Goal: Task Accomplishment & Management: Manage account settings

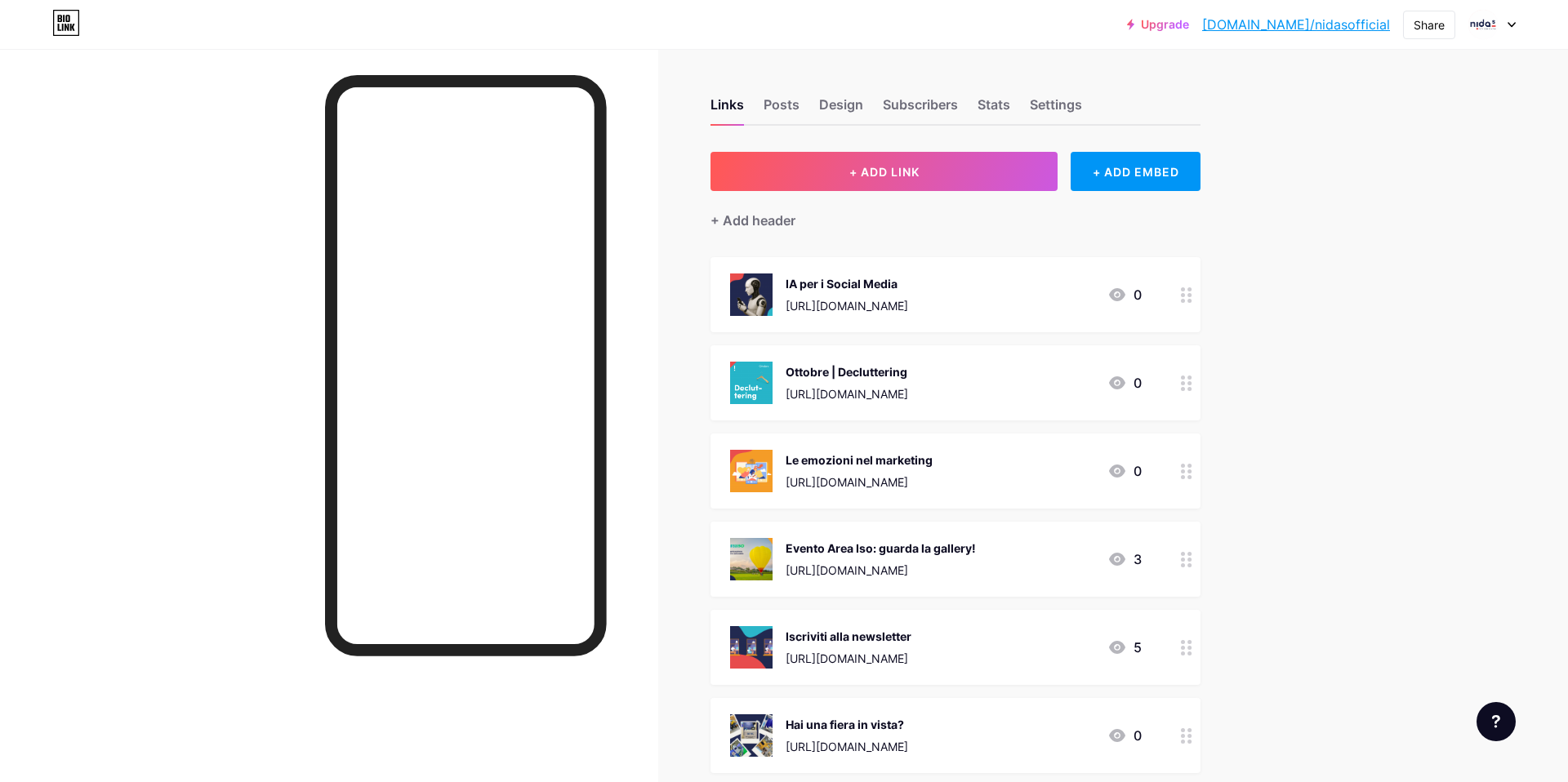
click at [1510, 22] on icon at bounding box center [1511, 25] width 8 height 5
click at [1390, 223] on li "Logout" at bounding box center [1414, 230] width 203 height 44
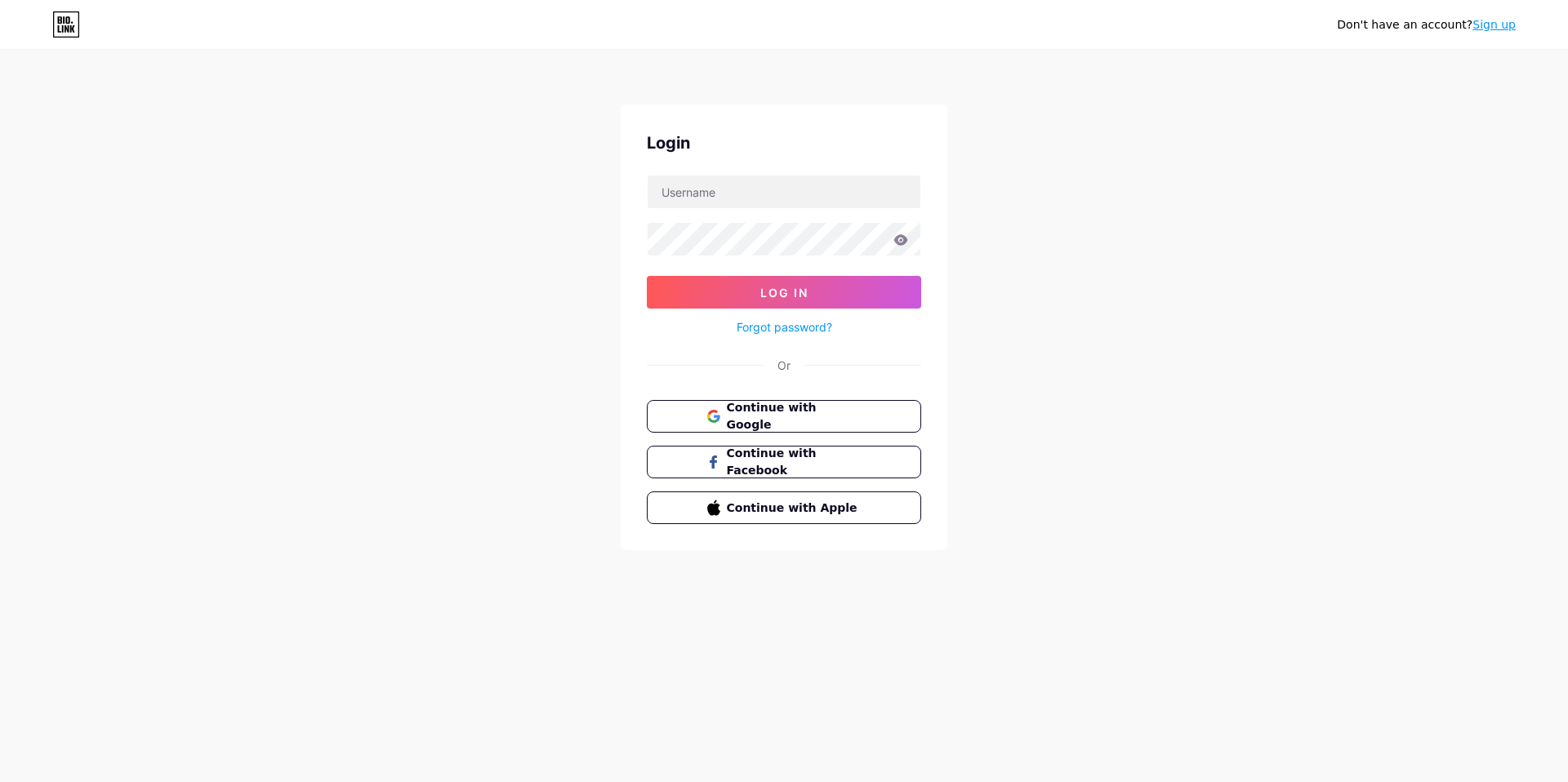
click at [777, 209] on form "Log In Forgot password?" at bounding box center [784, 255] width 274 height 163
click at [779, 198] on input "text" at bounding box center [784, 191] width 273 height 33
type input "soluzioniedili"
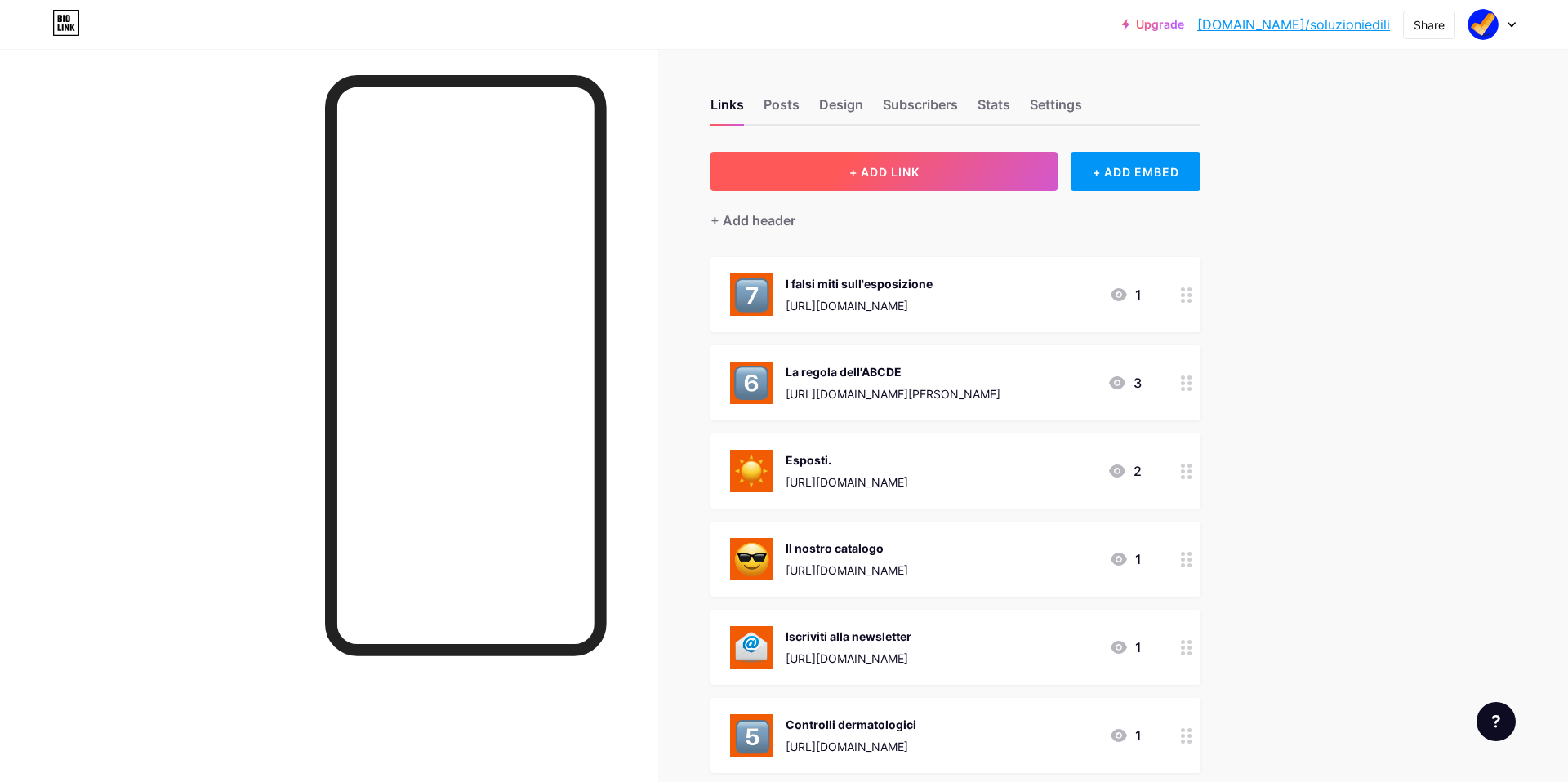
click at [967, 174] on button "+ ADD LINK" at bounding box center [885, 172] width 347 height 39
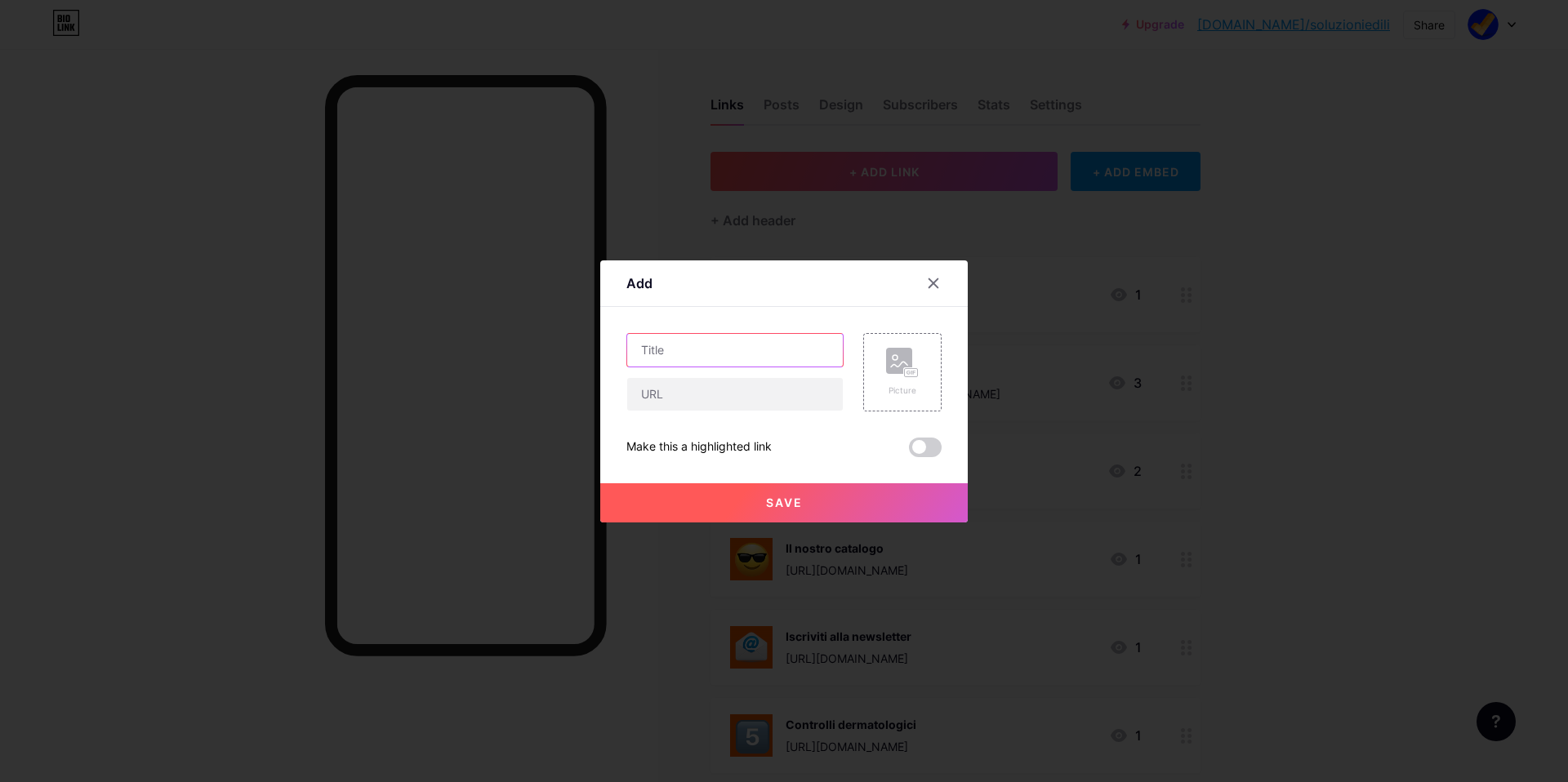
click at [708, 343] on input "text" at bounding box center [735, 350] width 215 height 33
type input "Proteggi sempre la tua pelle"
click at [699, 394] on input "text" at bounding box center [735, 394] width 215 height 33
paste input "[URL][DOMAIN_NAME]"
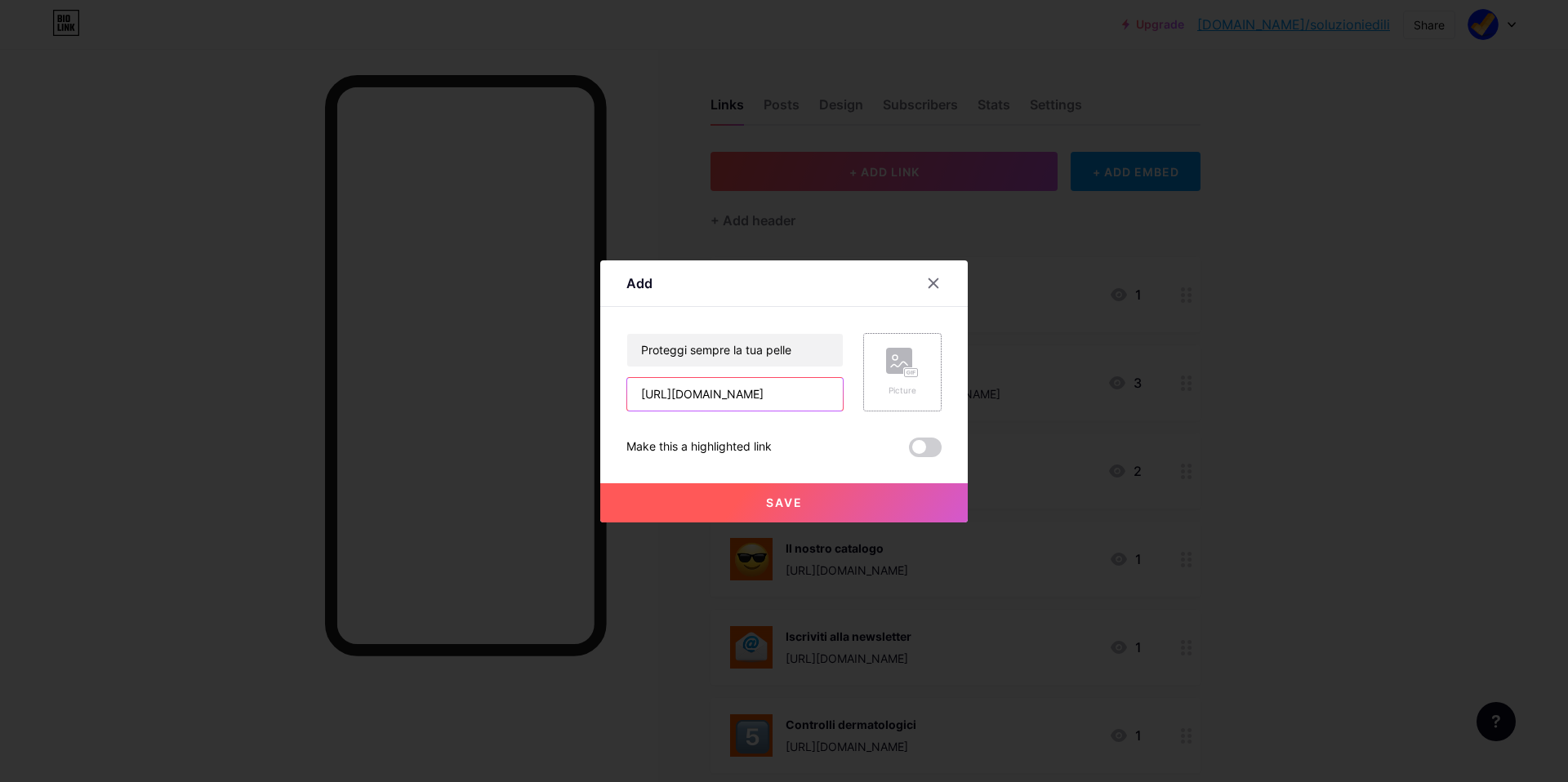
type input "[URL][DOMAIN_NAME]"
click at [901, 385] on div "Picture" at bounding box center [902, 391] width 33 height 12
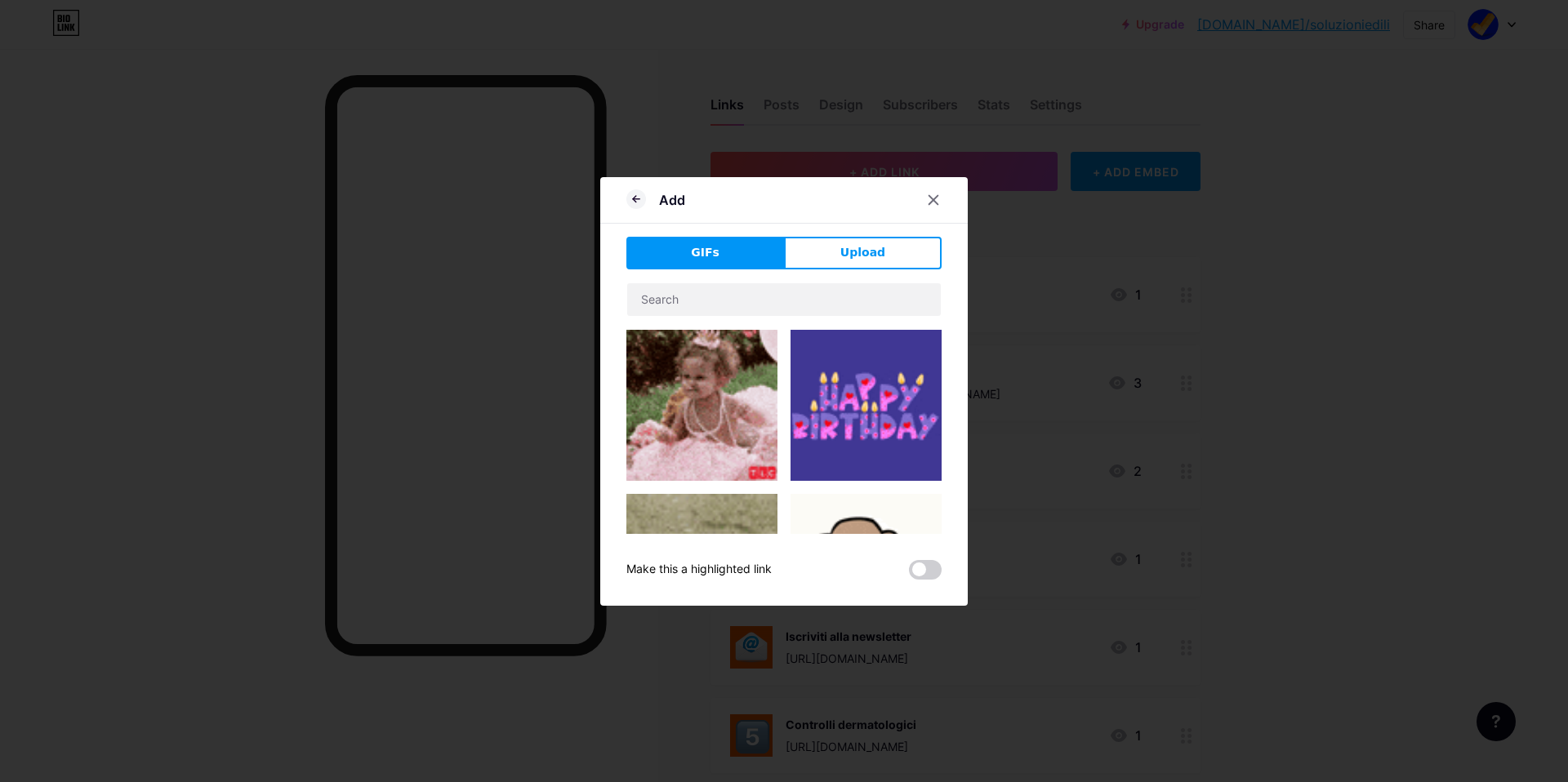
click at [866, 255] on span "Upload" at bounding box center [863, 252] width 44 height 17
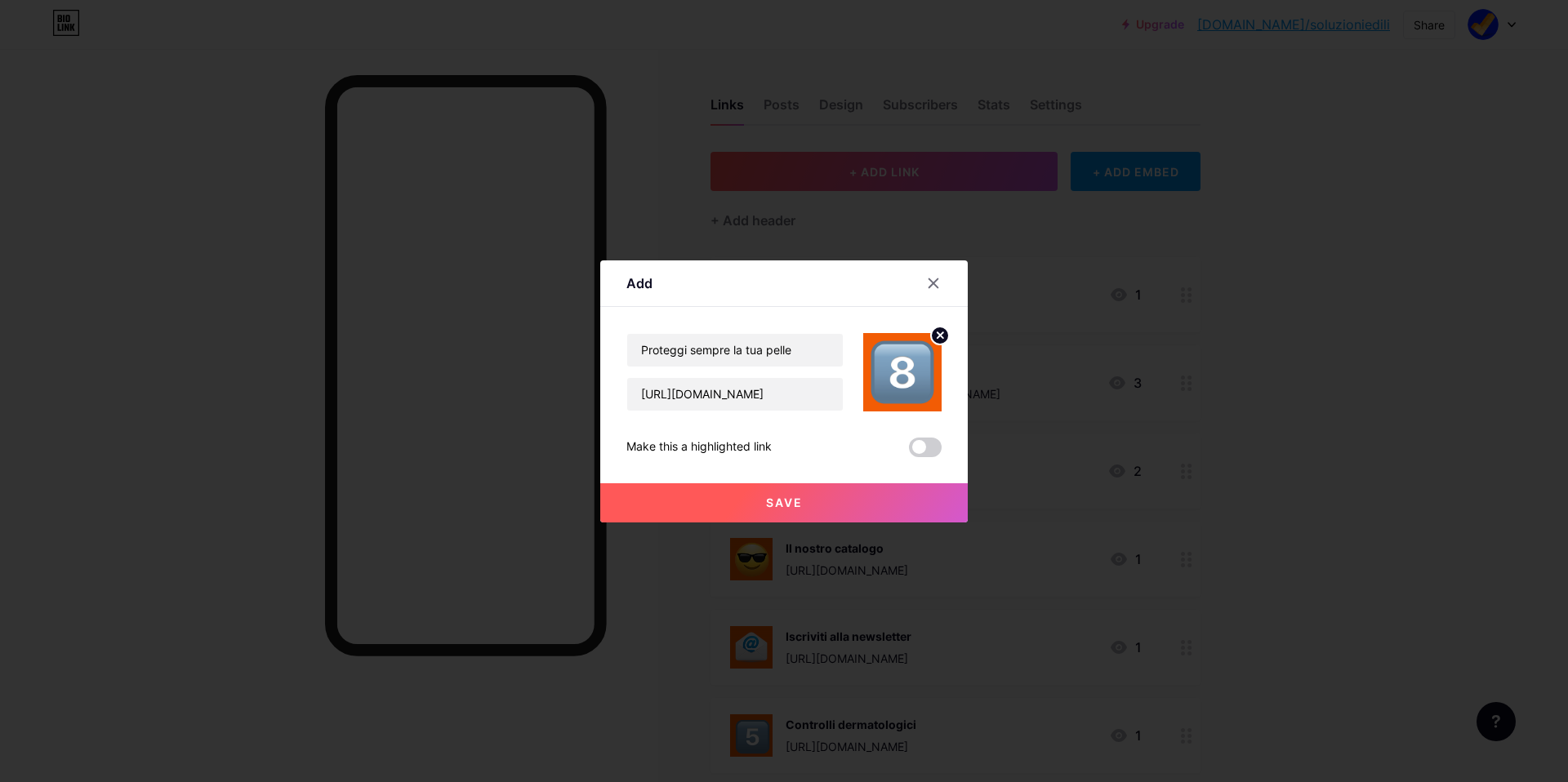
click at [929, 447] on span at bounding box center [925, 447] width 33 height 20
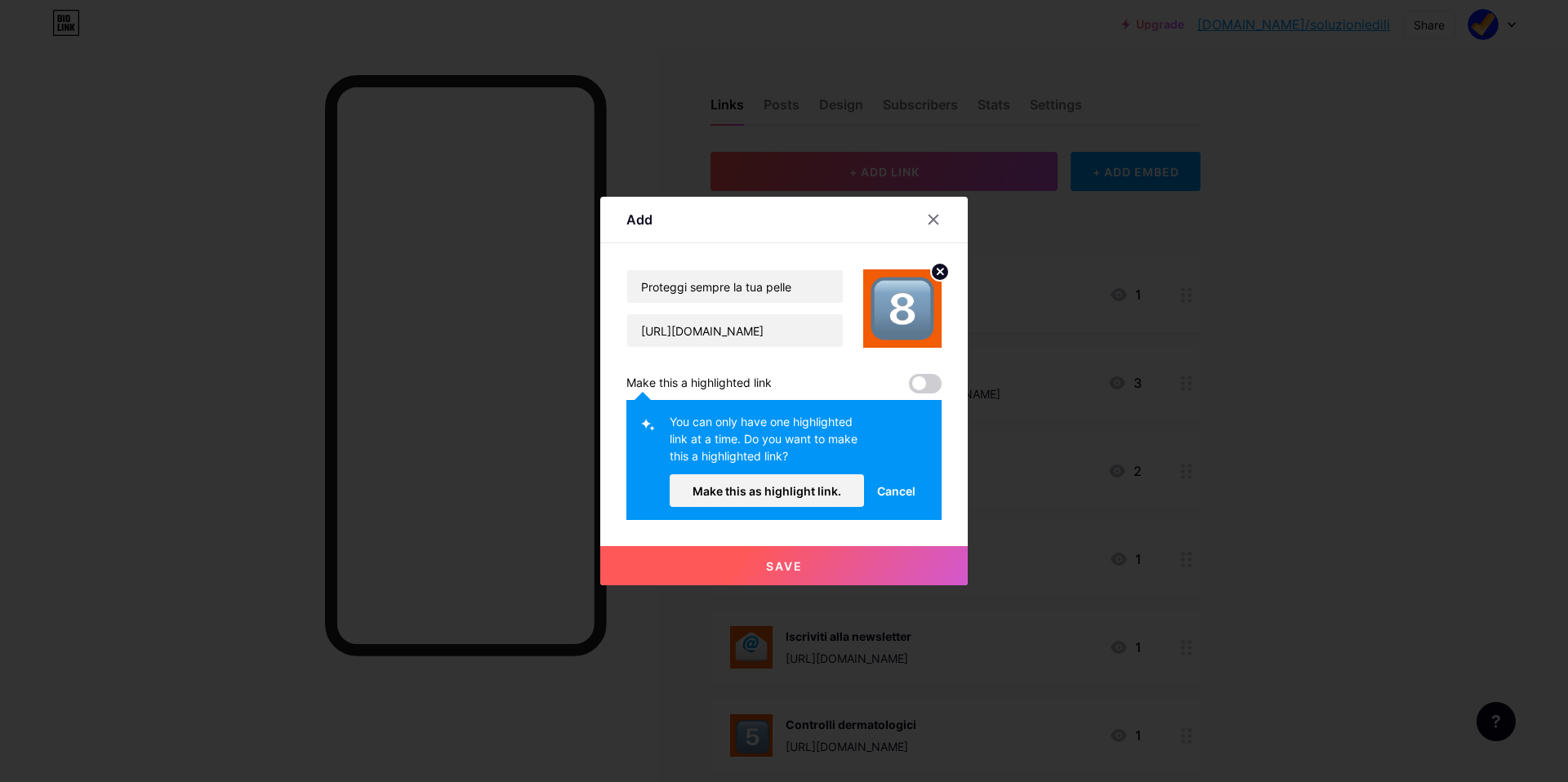
drag, startPoint x: 800, startPoint y: 500, endPoint x: 801, endPoint y: 512, distance: 12.0
click at [800, 500] on button "Make this as highlight link." at bounding box center [767, 490] width 194 height 33
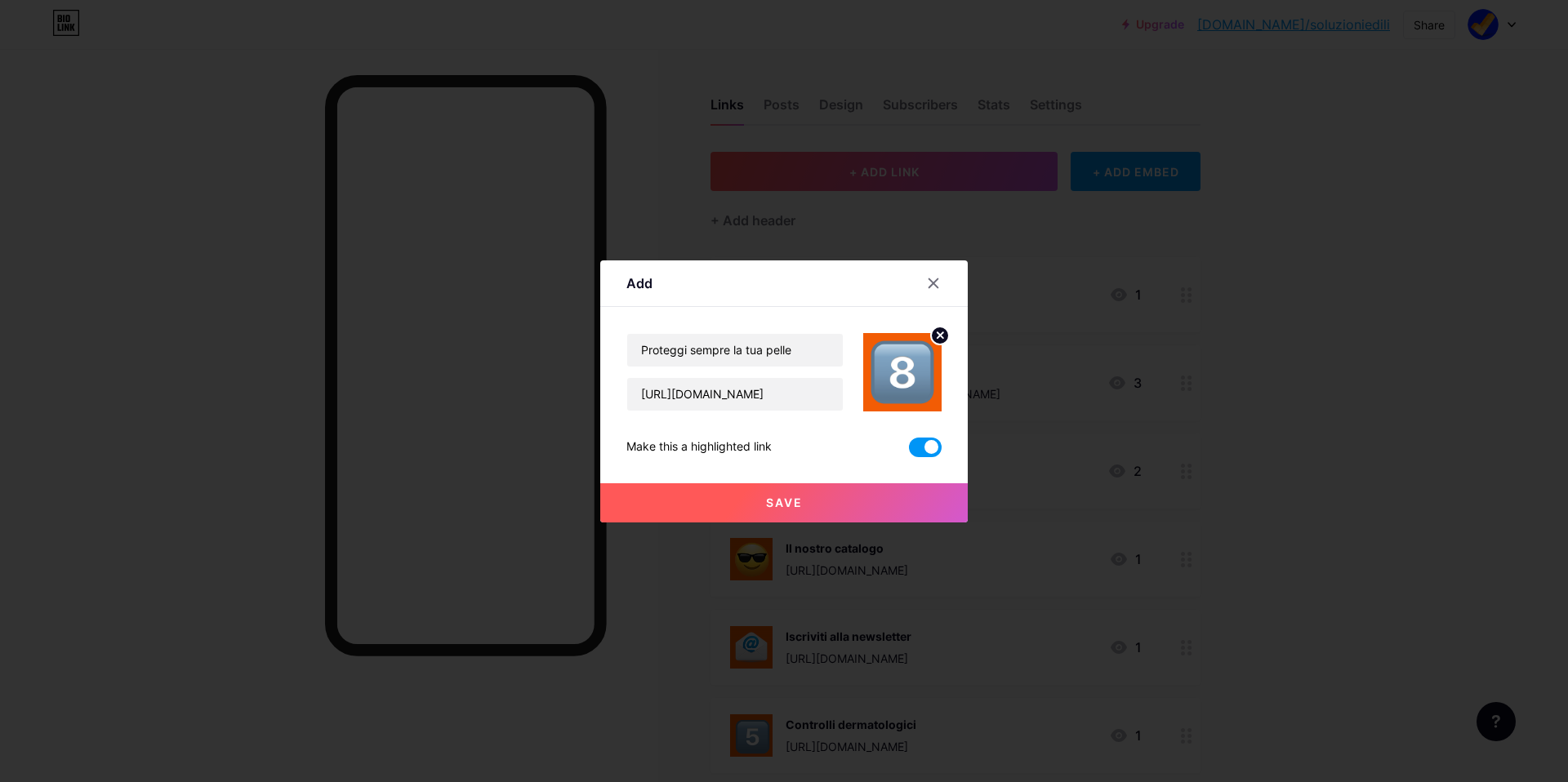
click at [804, 504] on button "Save" at bounding box center [784, 503] width 368 height 39
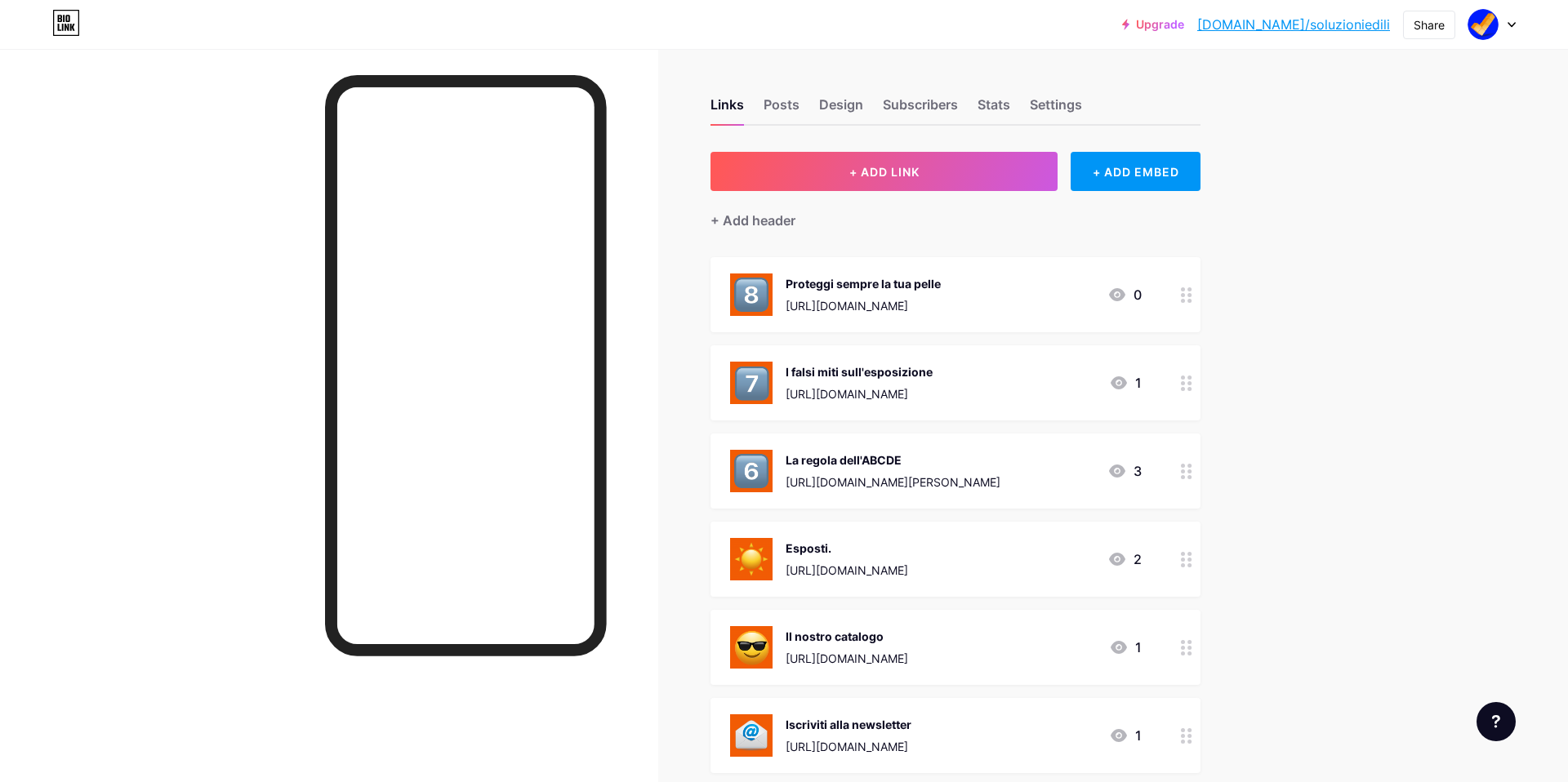
click at [1000, 463] on div "La regola dell'ABCDE" at bounding box center [893, 460] width 214 height 17
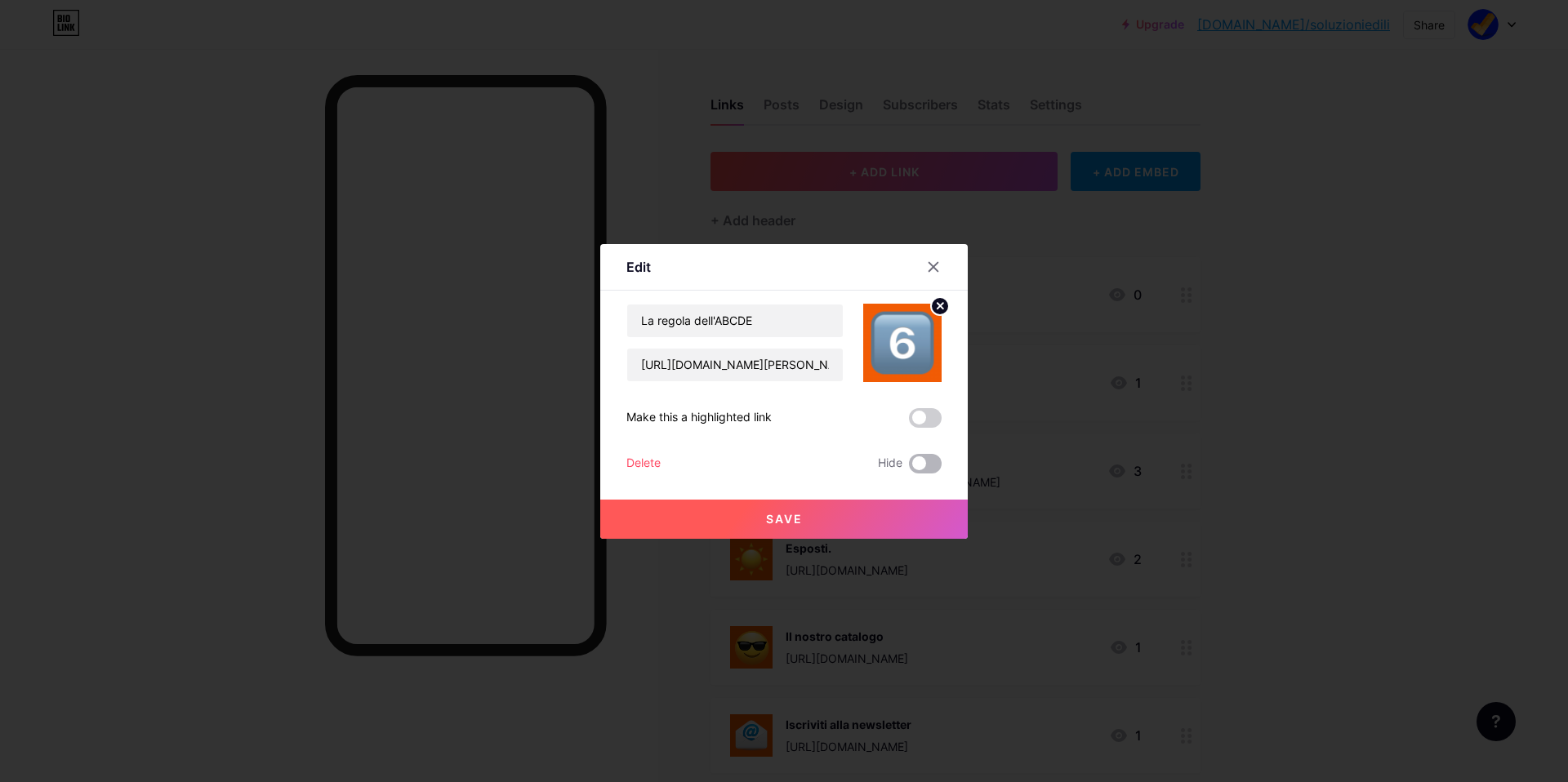
drag, startPoint x: 920, startPoint y: 465, endPoint x: 922, endPoint y: 476, distance: 11.2
click at [920, 465] on span at bounding box center [925, 464] width 33 height 20
click at [909, 468] on input "checkbox" at bounding box center [909, 468] width 0 height 0
click at [883, 519] on button "Save" at bounding box center [784, 520] width 368 height 39
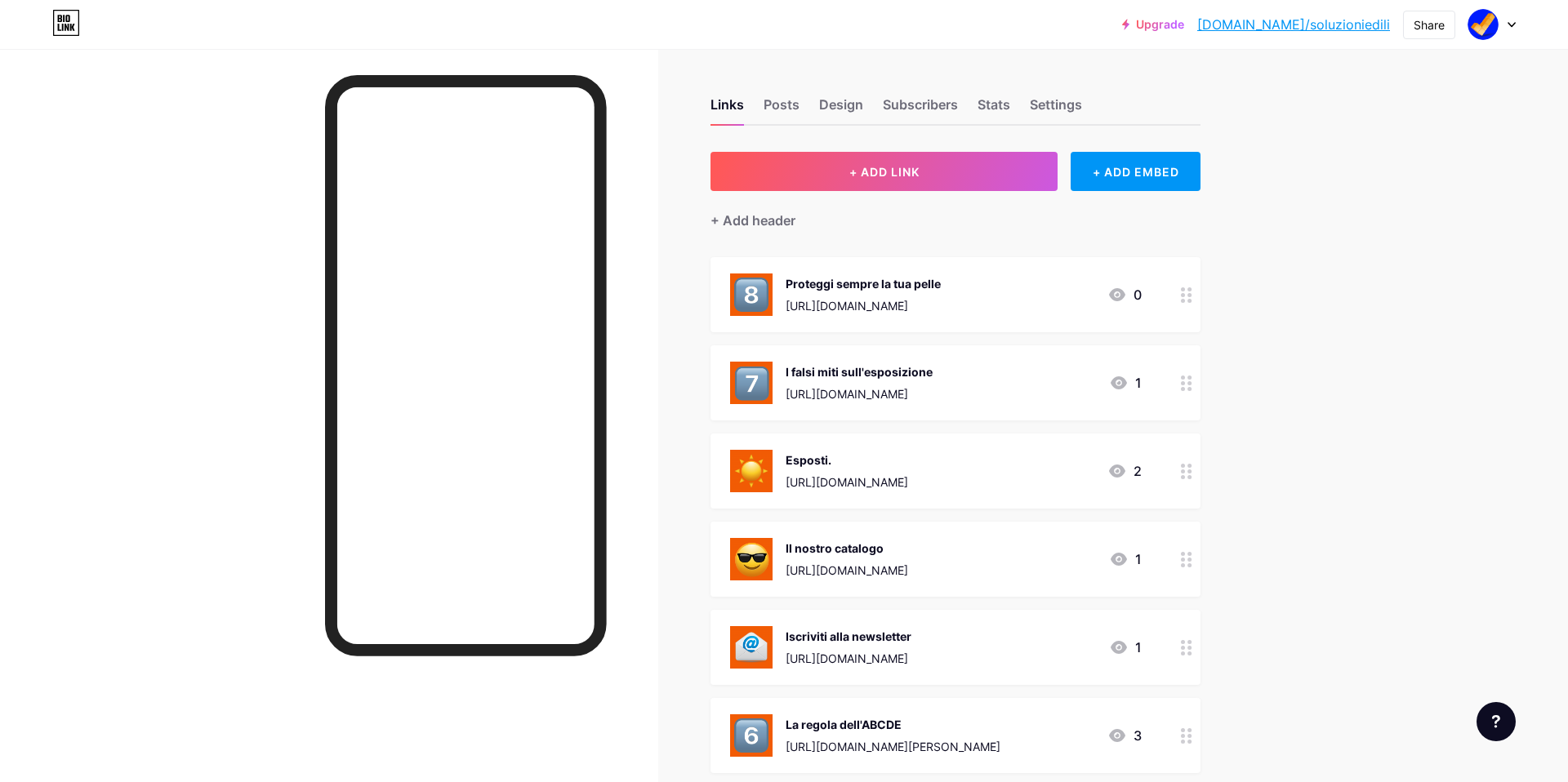
drag, startPoint x: 1189, startPoint y: 222, endPoint x: 1280, endPoint y: 23, distance: 218.8
click at [1514, 25] on icon at bounding box center [1511, 25] width 8 height 5
click at [1378, 227] on li "Logout" at bounding box center [1414, 230] width 203 height 44
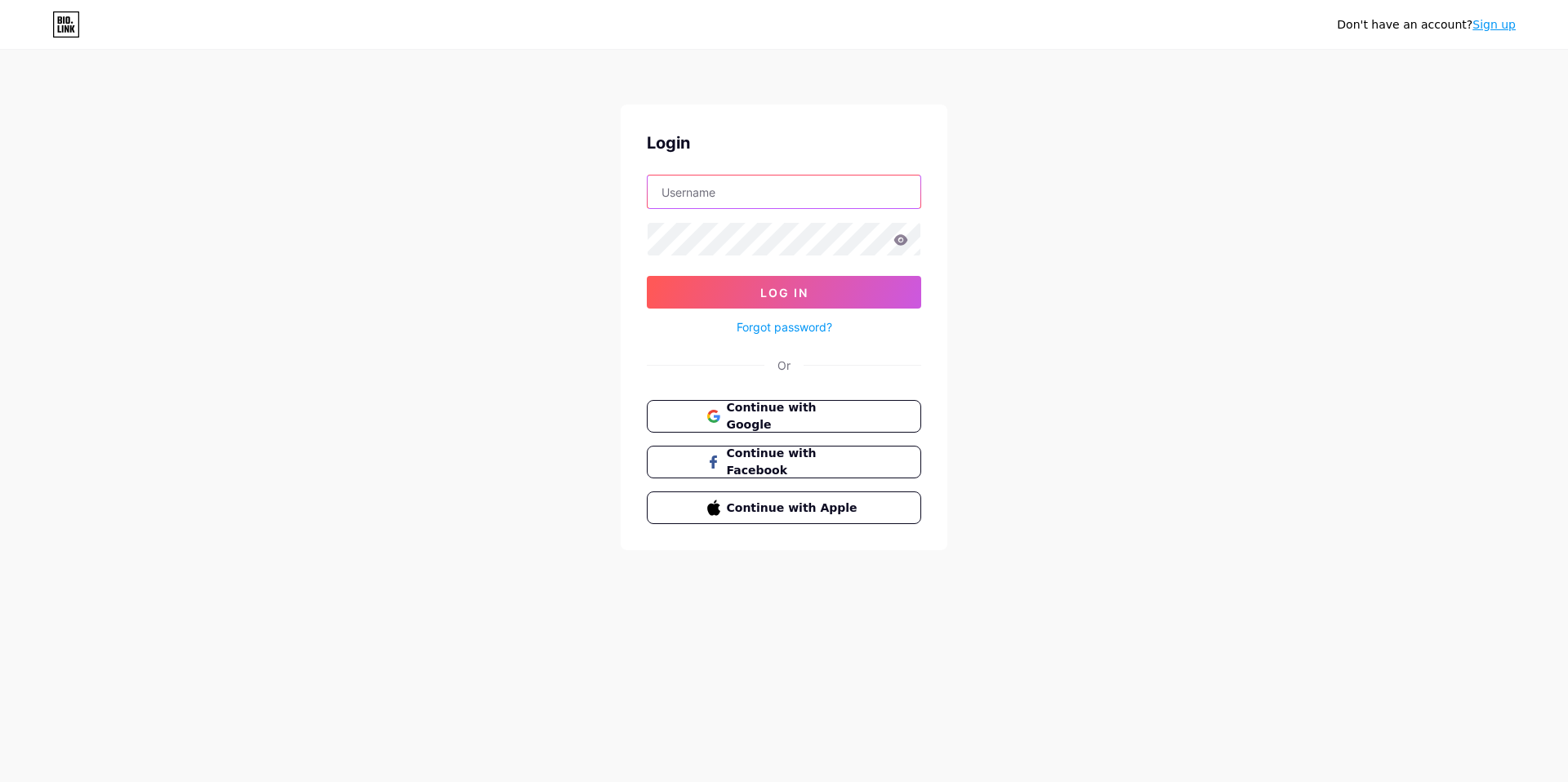
click at [781, 207] on input "text" at bounding box center [784, 191] width 273 height 33
type input "nidasofficial"
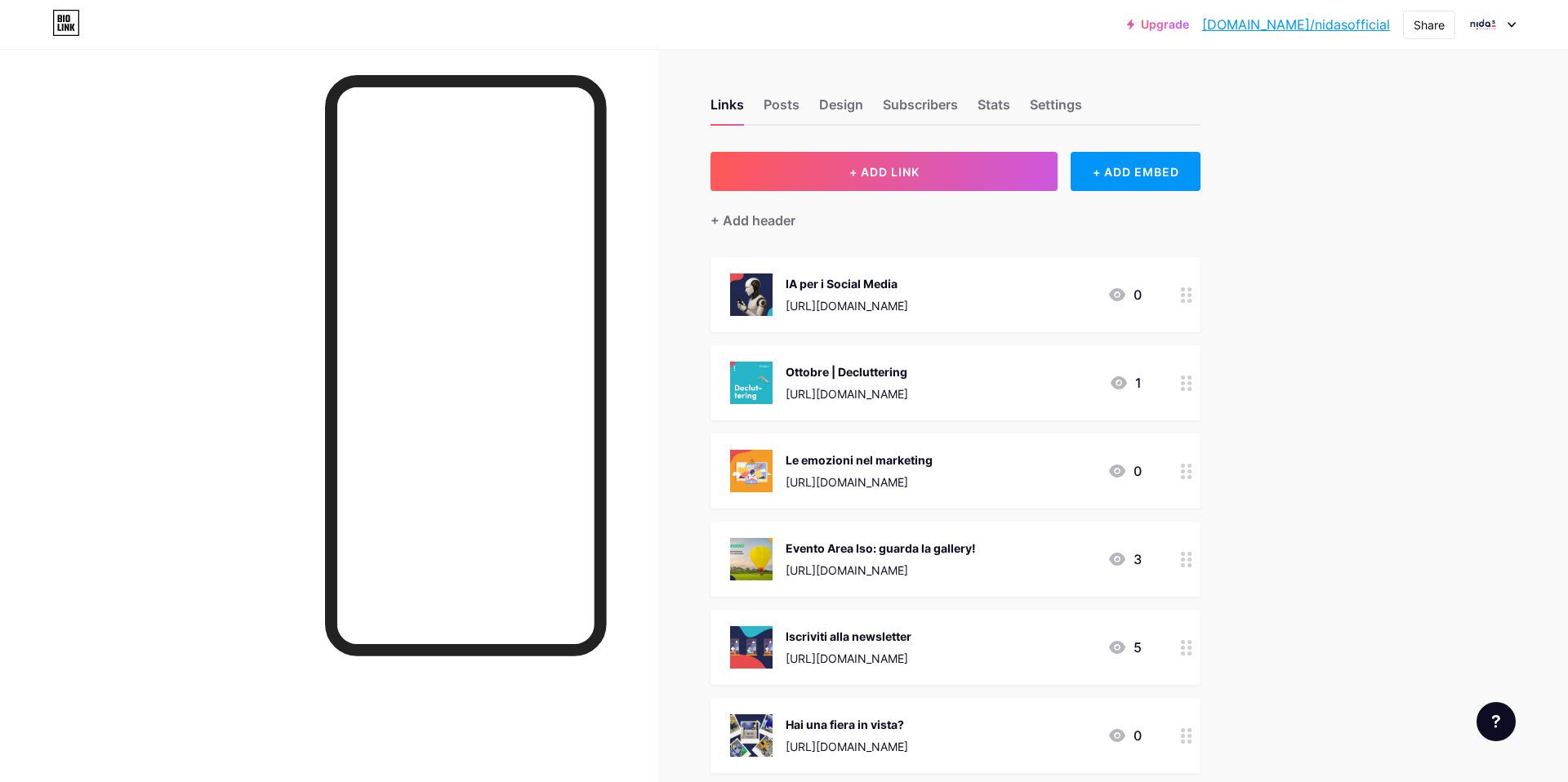
click at [909, 288] on div "IA per i Social Media" at bounding box center [847, 283] width 123 height 17
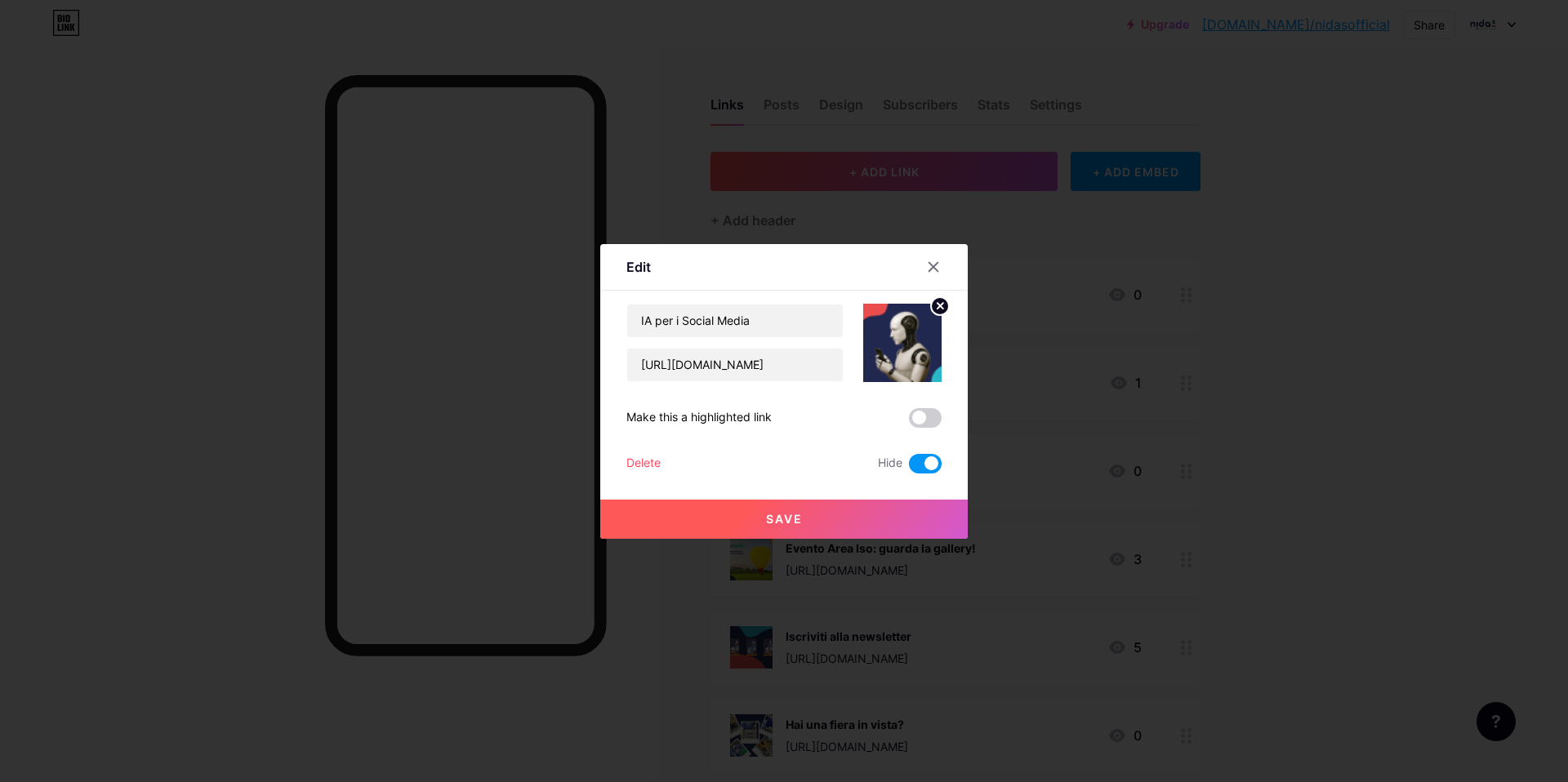
click at [923, 463] on span at bounding box center [925, 464] width 33 height 20
click at [909, 468] on input "checkbox" at bounding box center [909, 468] width 0 height 0
click at [918, 418] on span at bounding box center [925, 418] width 33 height 20
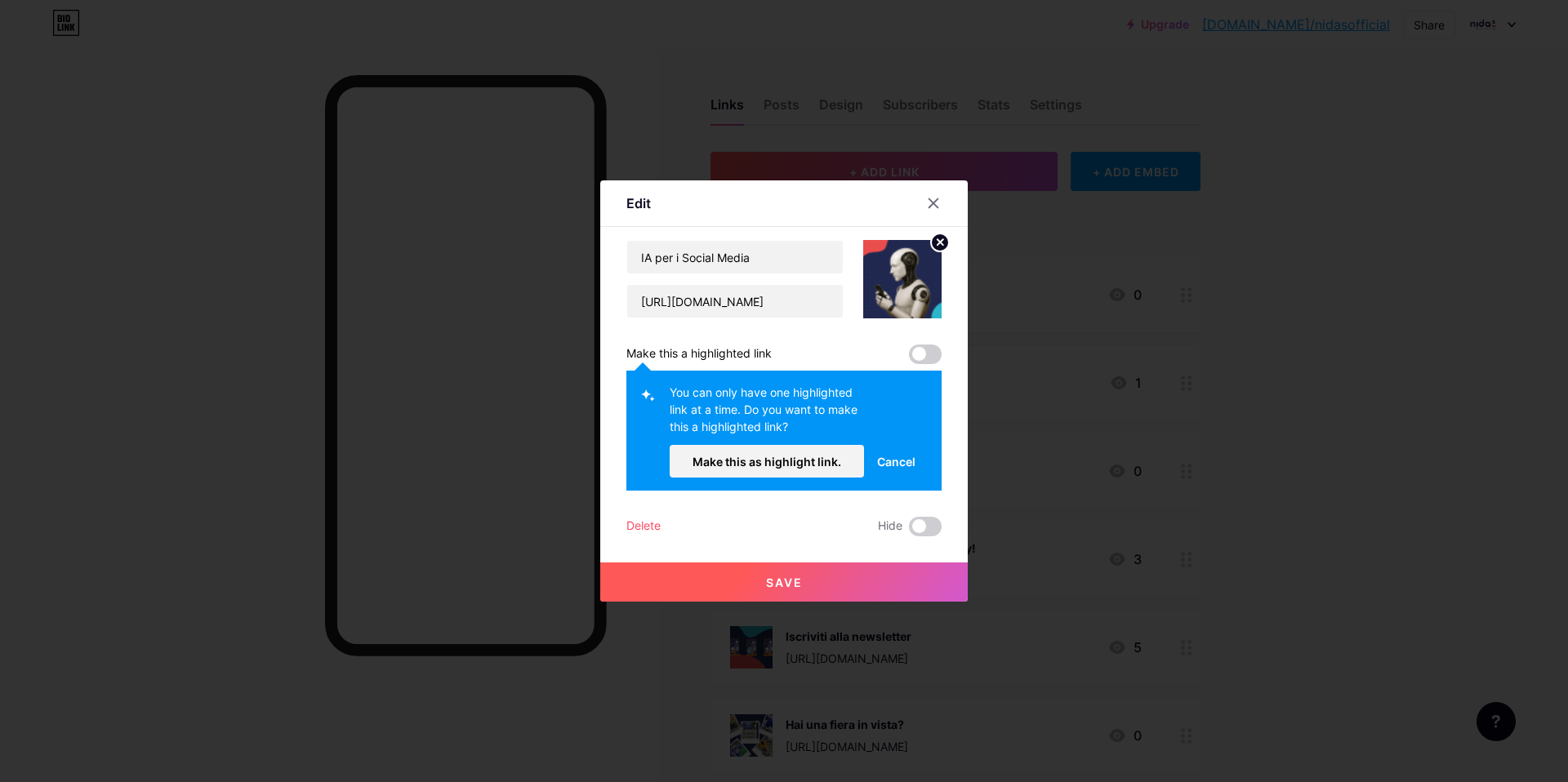
click at [811, 458] on span "Make this as highlight link." at bounding box center [766, 462] width 149 height 14
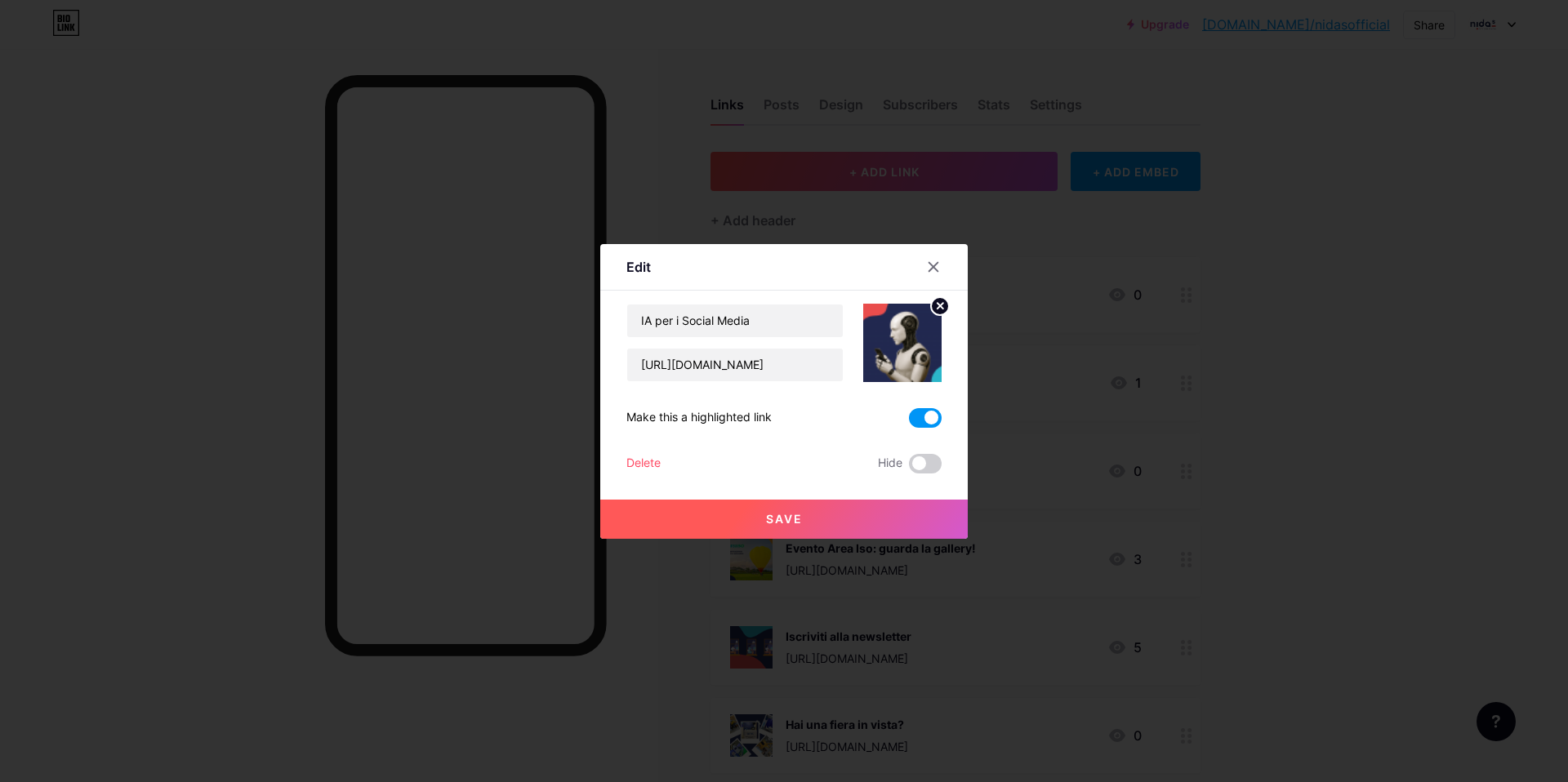
click at [783, 527] on button "Save" at bounding box center [784, 520] width 368 height 39
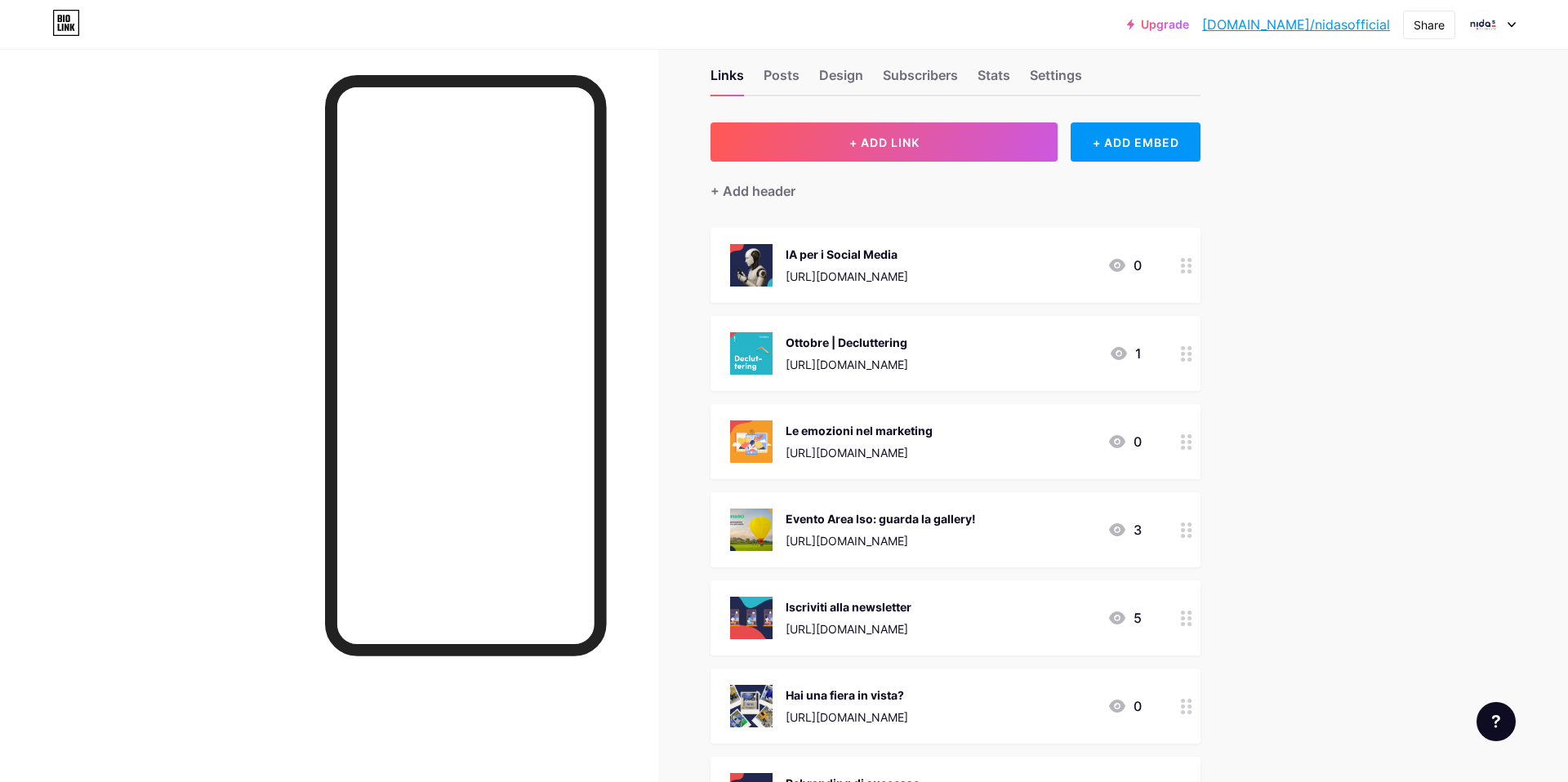
scroll to position [31, 0]
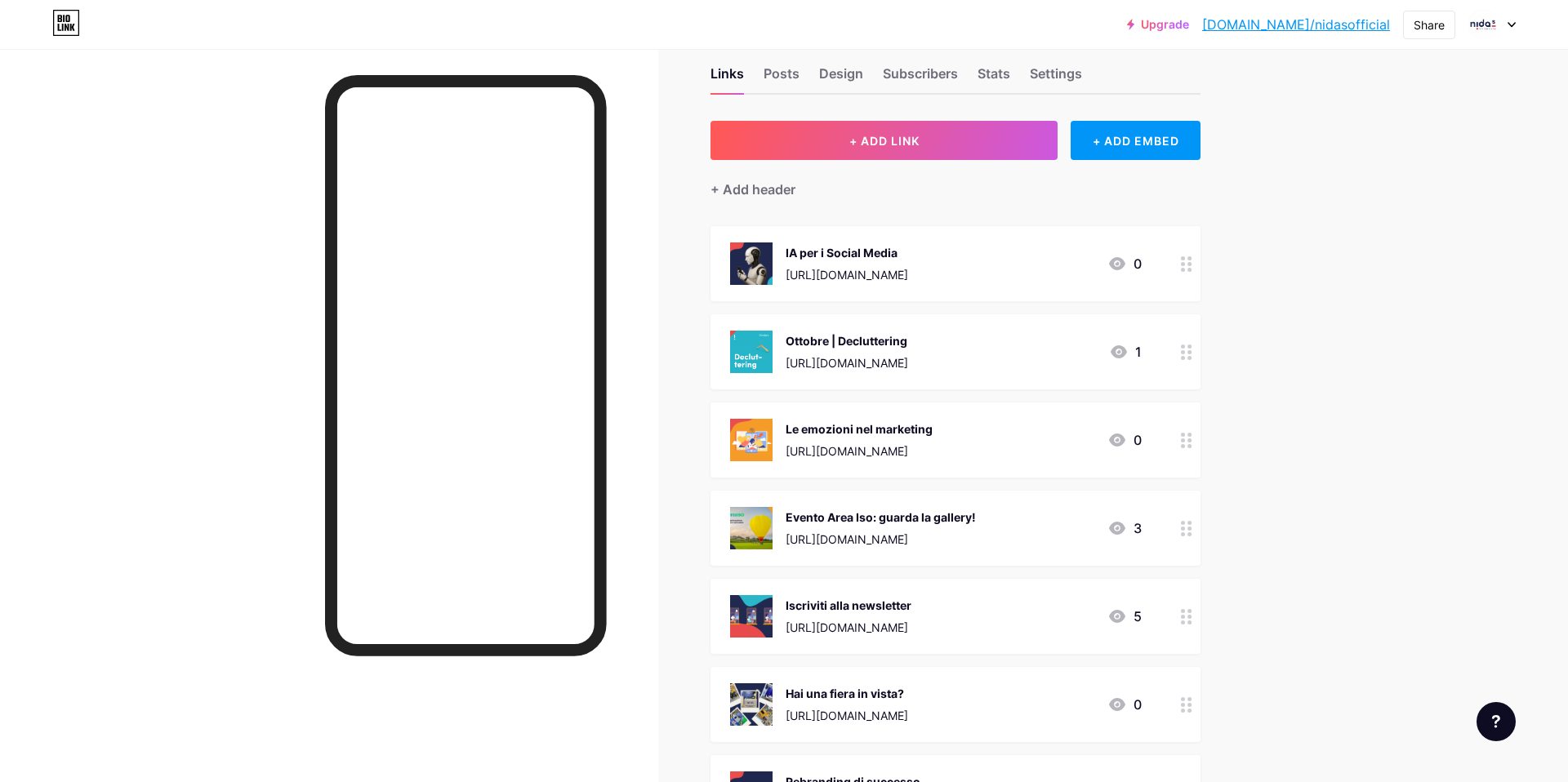
click at [976, 512] on div "Evento Area Iso: guarda la gallery!" at bounding box center [881, 517] width 190 height 17
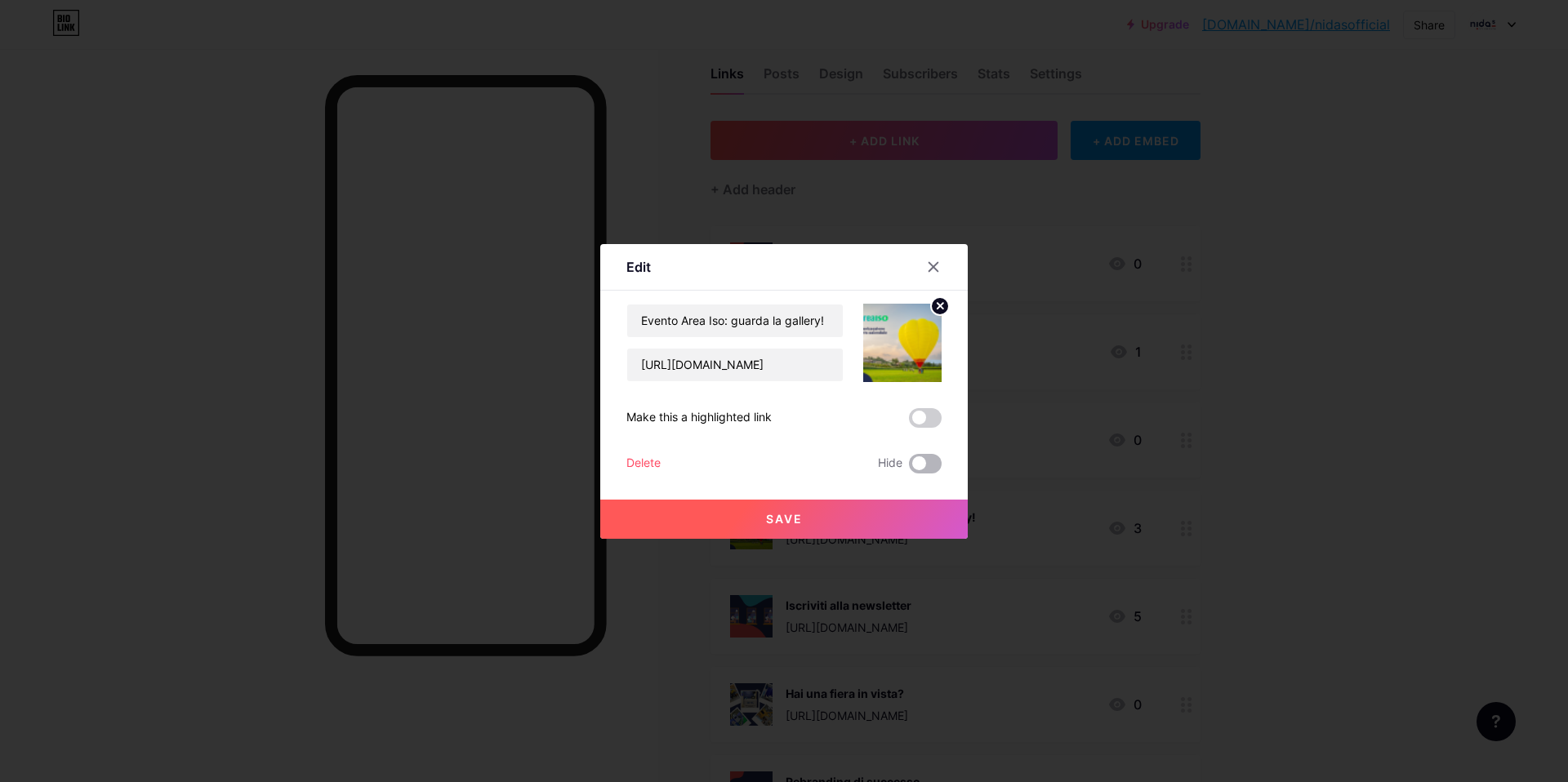
click at [923, 464] on span at bounding box center [925, 464] width 33 height 20
click at [909, 468] on input "checkbox" at bounding box center [909, 468] width 0 height 0
click at [932, 464] on span at bounding box center [925, 464] width 33 height 20
click at [909, 468] on input "checkbox" at bounding box center [909, 468] width 0 height 0
click at [926, 255] on div at bounding box center [934, 267] width 29 height 29
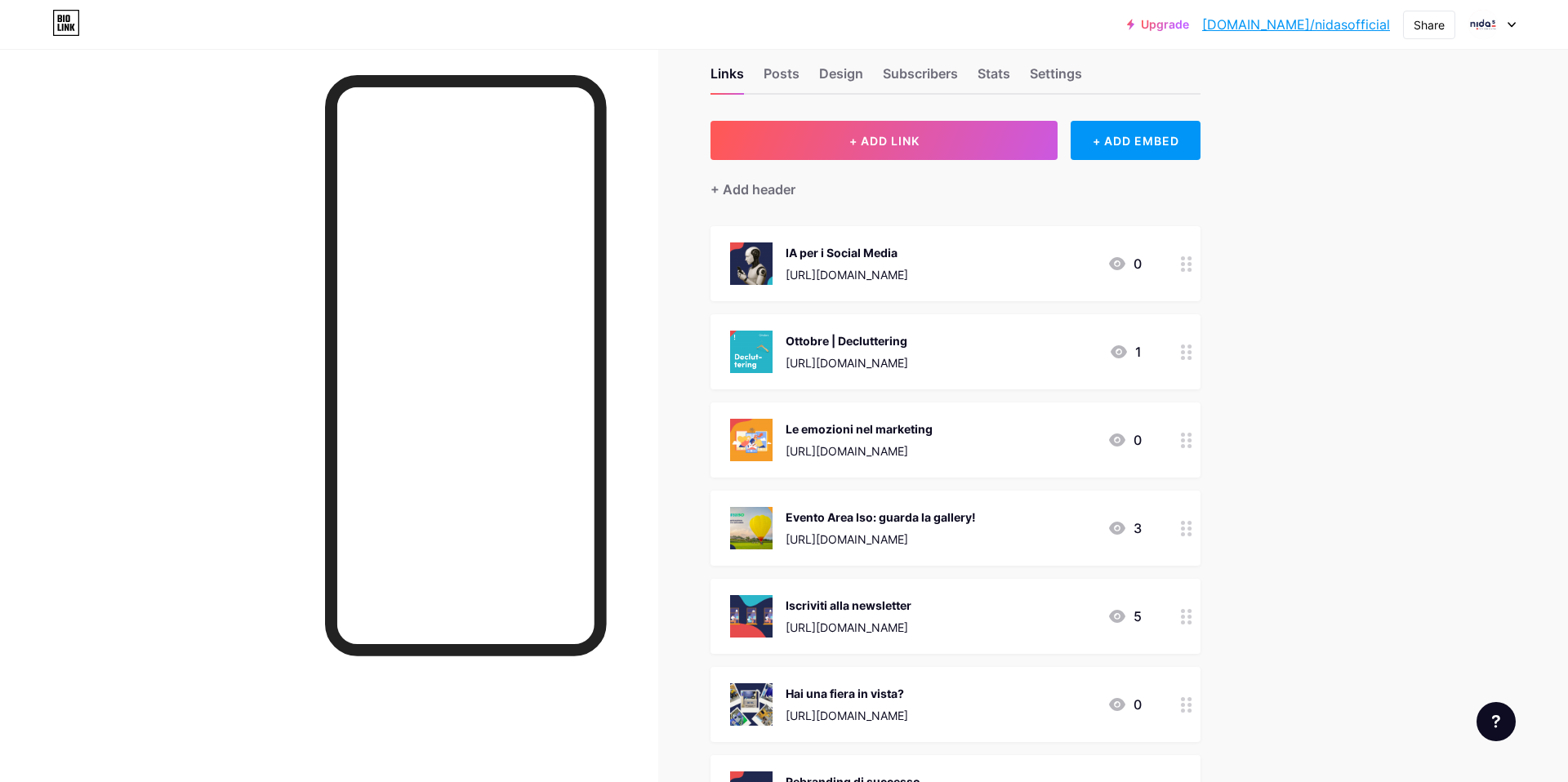
click at [933, 433] on div "Le emozioni nel marketing" at bounding box center [859, 429] width 147 height 17
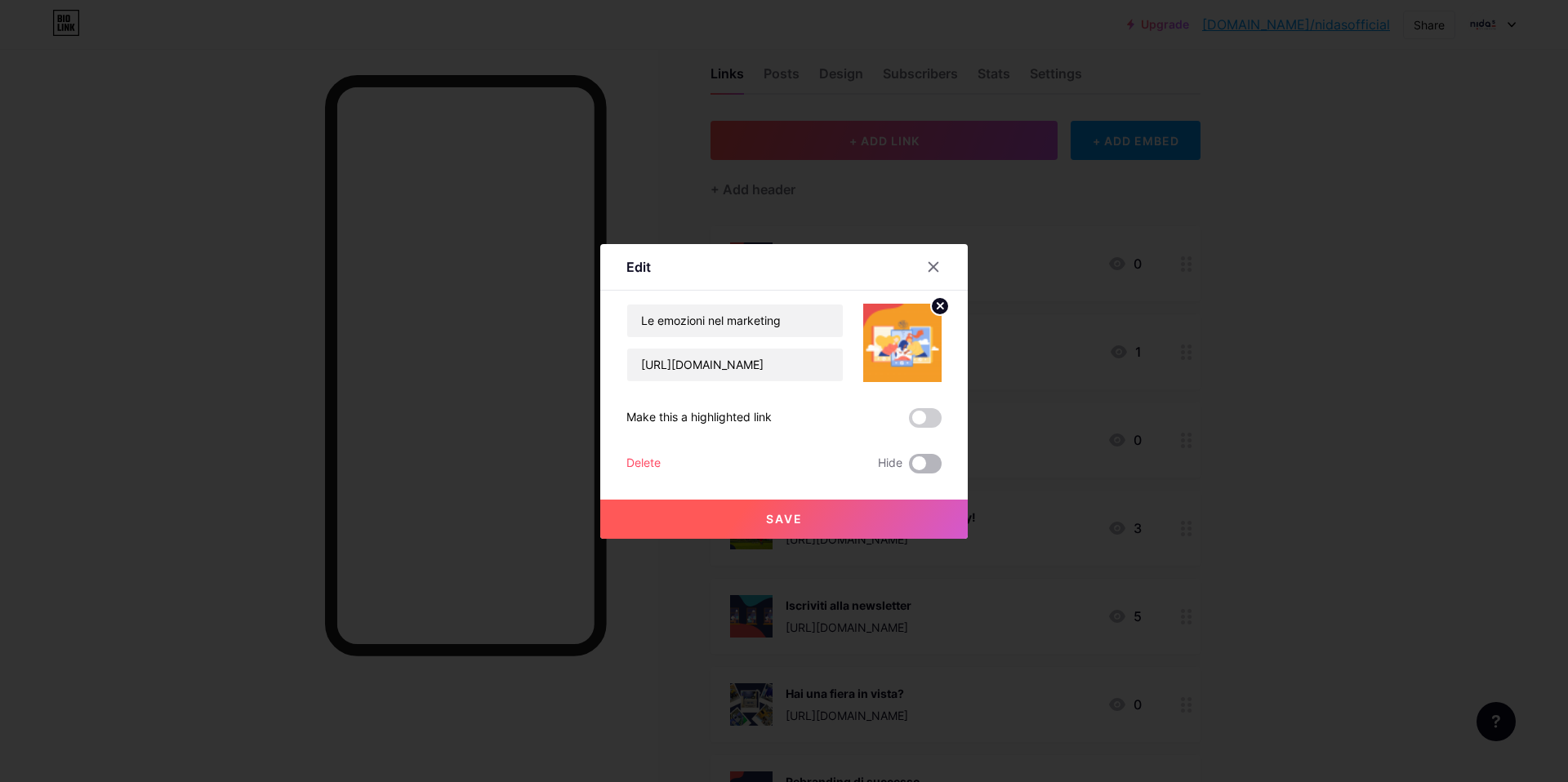
drag, startPoint x: 918, startPoint y: 455, endPoint x: 926, endPoint y: 475, distance: 21.5
click at [919, 455] on span at bounding box center [925, 464] width 33 height 20
click at [909, 468] on input "checkbox" at bounding box center [909, 468] width 0 height 0
click at [895, 515] on button "Save" at bounding box center [784, 520] width 368 height 39
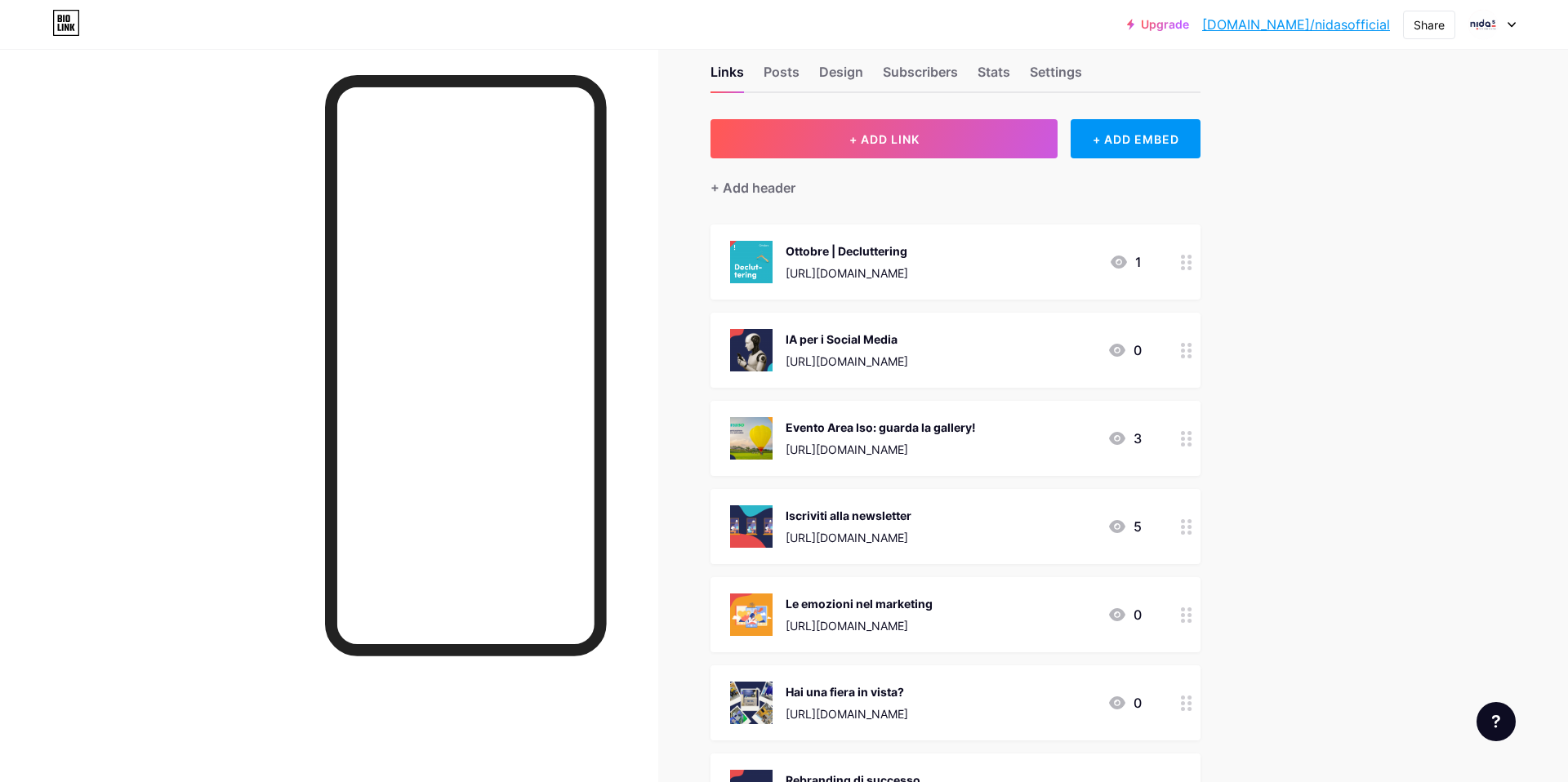
scroll to position [36, 0]
